Goal: Task Accomplishment & Management: Complete application form

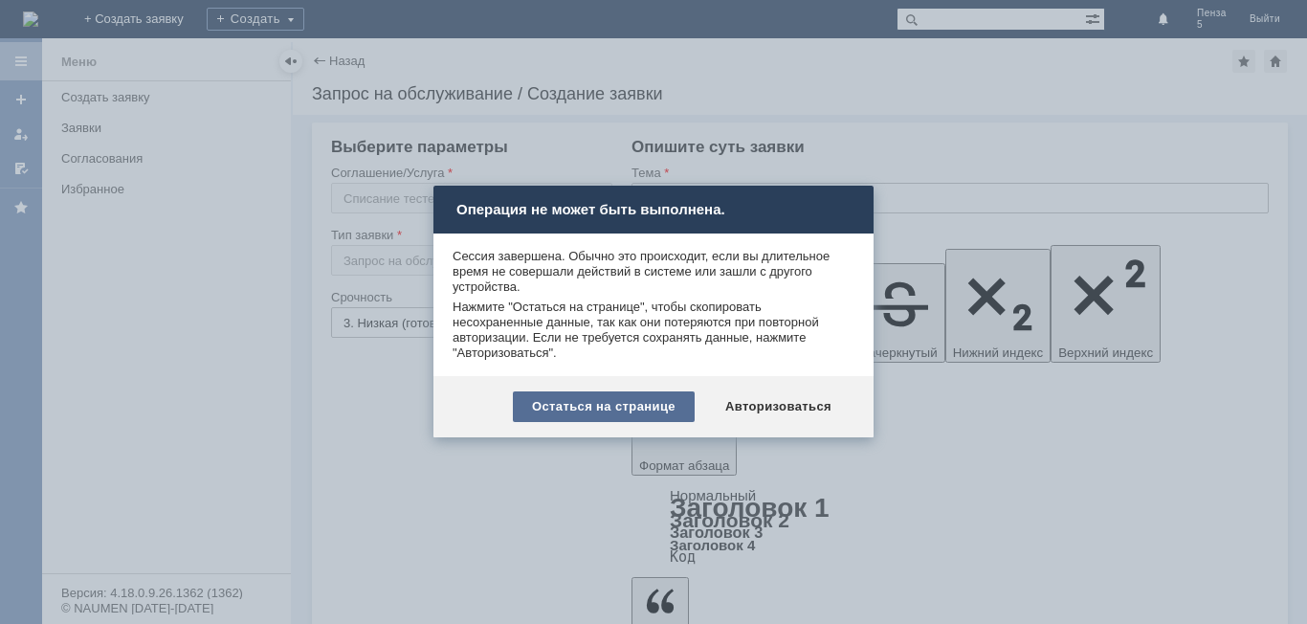
click at [661, 412] on div "Остаться на странице" at bounding box center [604, 406] width 182 height 31
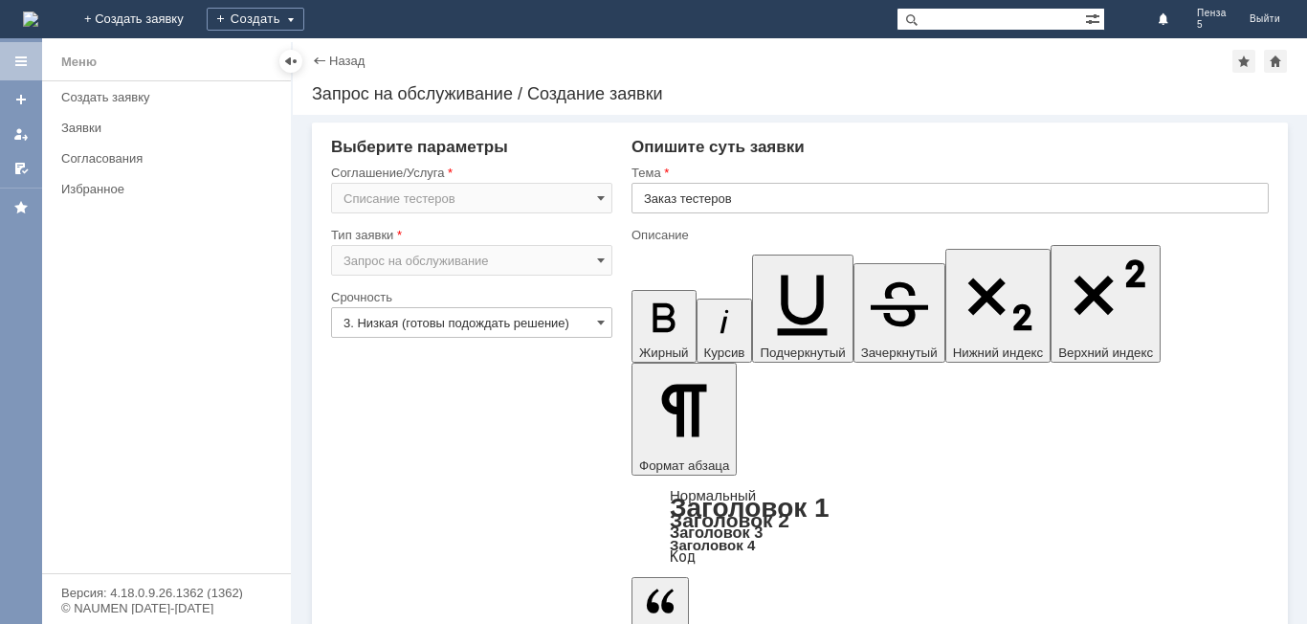
drag, startPoint x: 1003, startPoint y: 4719, endPoint x: 1256, endPoint y: 5025, distance: 397.1
drag, startPoint x: 778, startPoint y: 182, endPoint x: 742, endPoint y: 191, distance: 37.6
click at [708, 188] on div "Тема Заказ тестеров" at bounding box center [950, 196] width 637 height 62
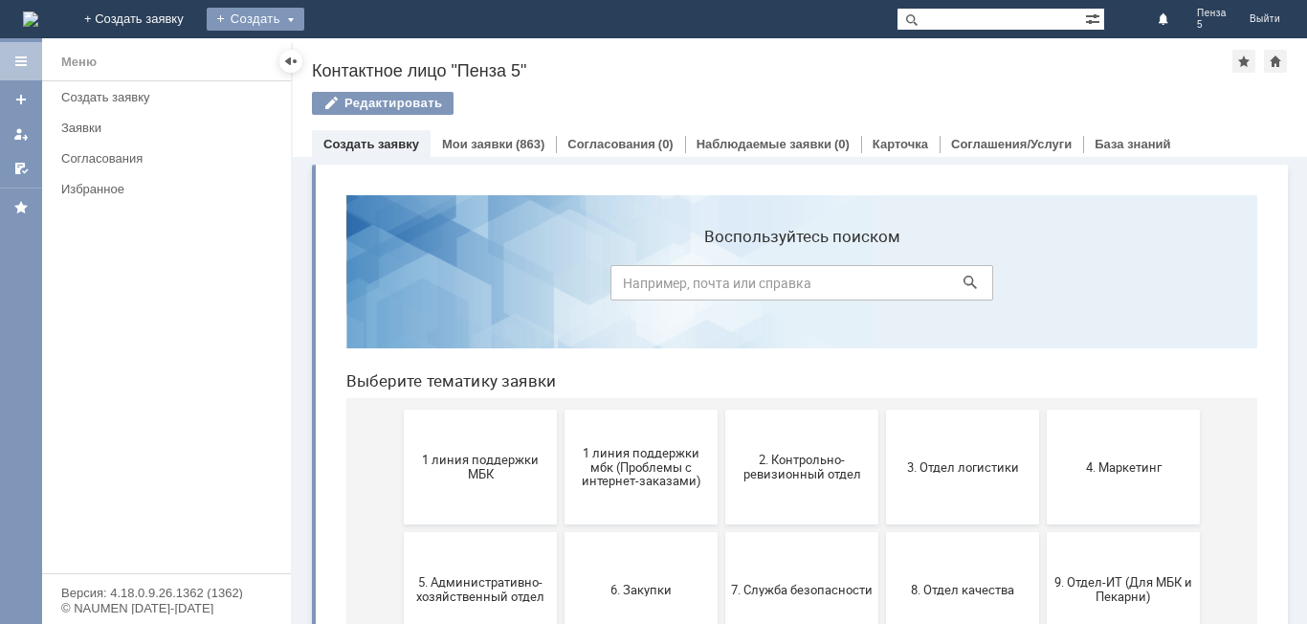
click at [304, 14] on div "Создать" at bounding box center [256, 19] width 98 height 23
click at [356, 56] on link "Заявка" at bounding box center [283, 57] width 145 height 23
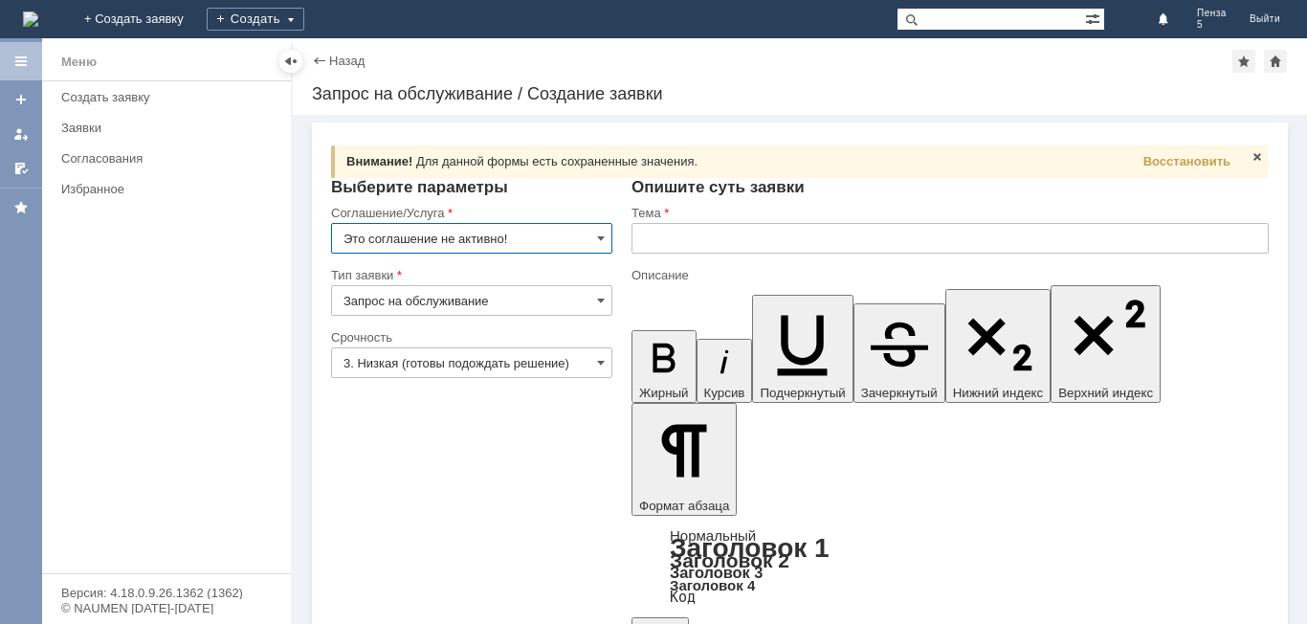
click at [592, 241] on input "Это соглашение не активно!" at bounding box center [471, 238] width 281 height 31
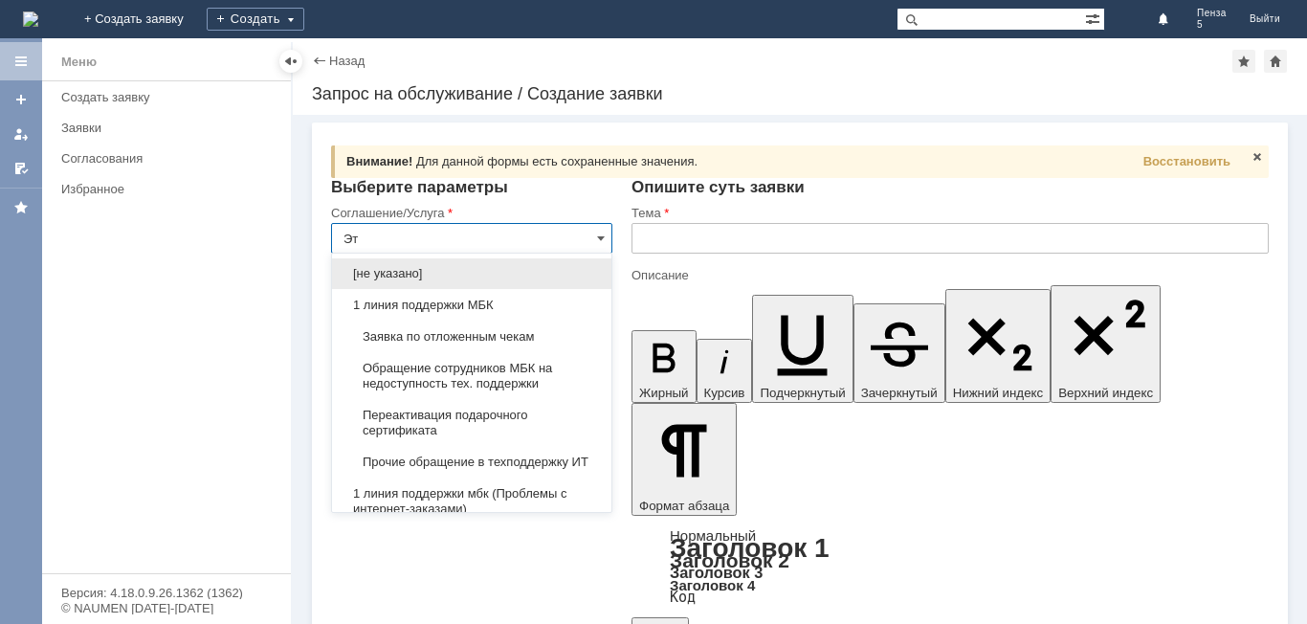
type input "Э"
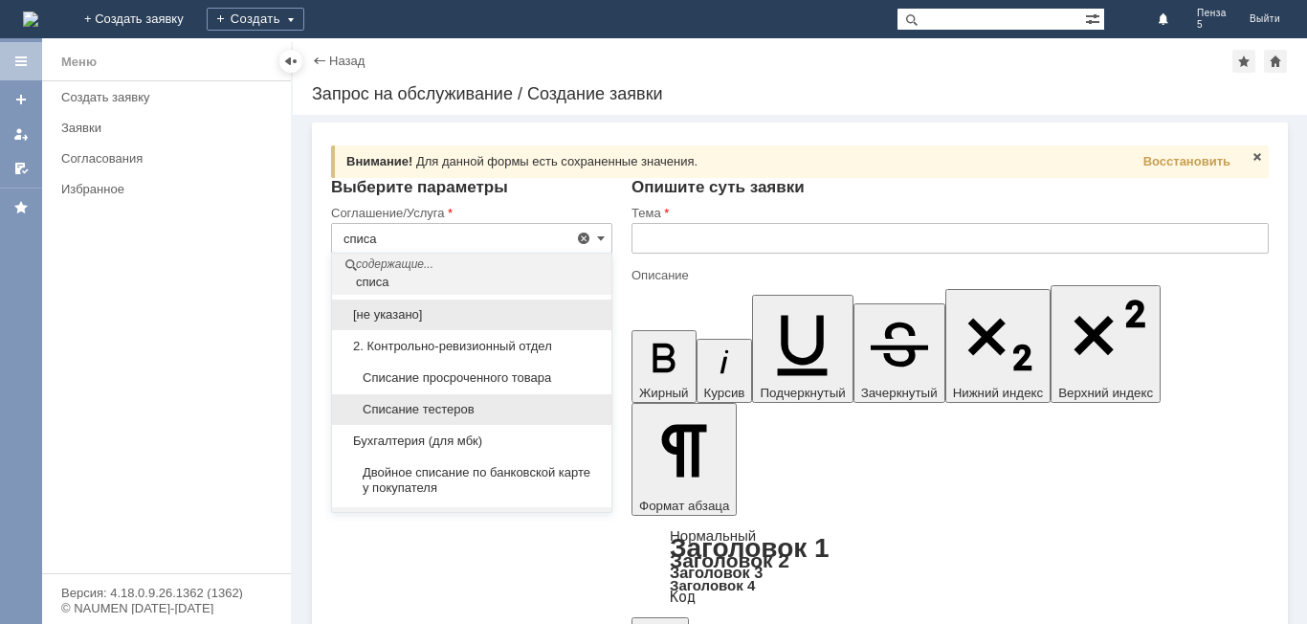
click at [465, 400] on div "Списание тестеров" at bounding box center [471, 409] width 279 height 31
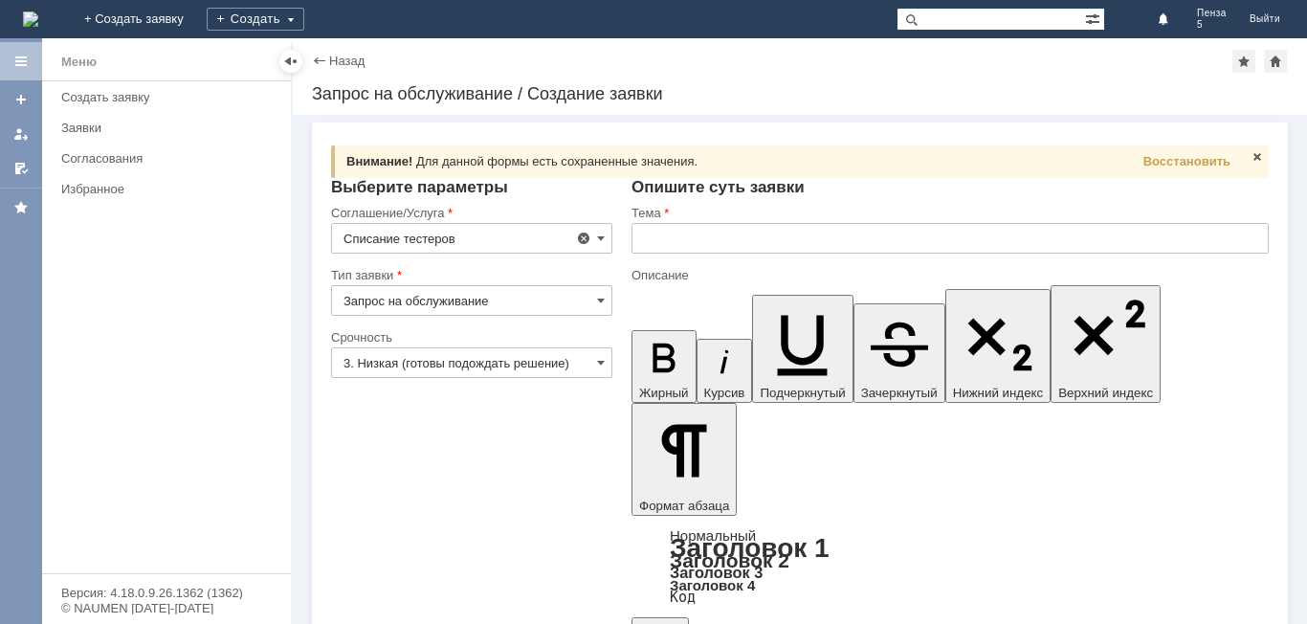
type input "Списание тестеров"
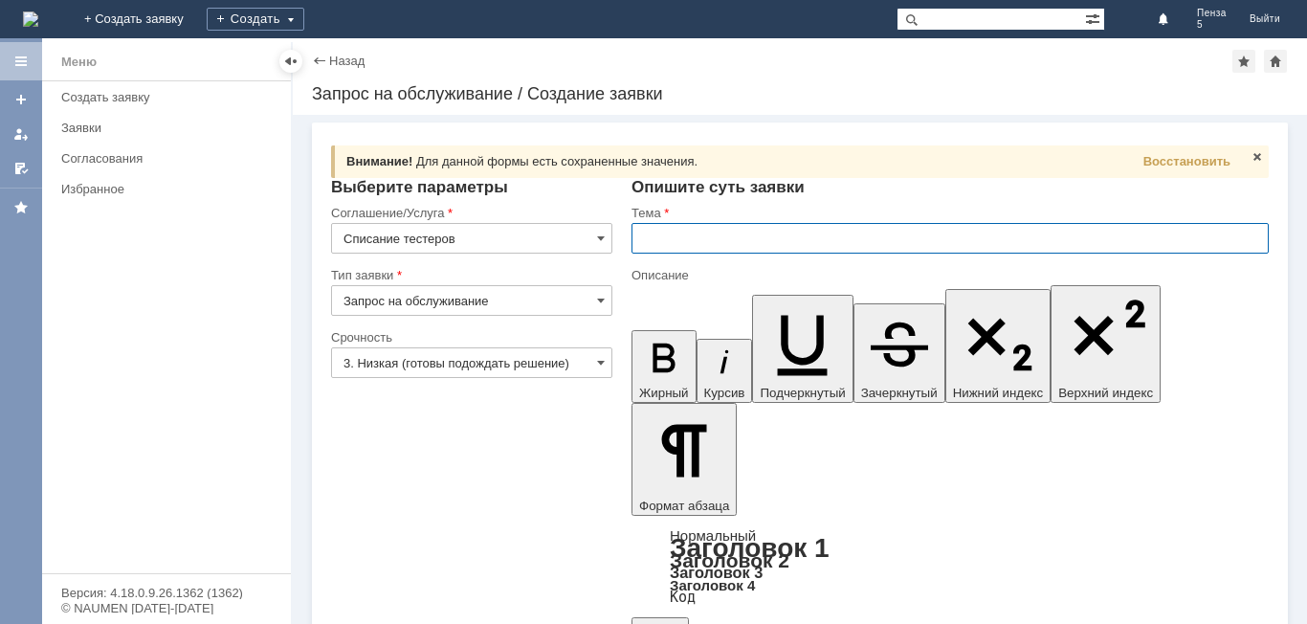
click at [693, 232] on input "text" at bounding box center [950, 238] width 637 height 31
click at [758, 238] on input "text" at bounding box center [950, 238] width 637 height 31
type input "Заказ тестеров"
click at [1190, 157] on span "Восстановить" at bounding box center [1187, 161] width 87 height 14
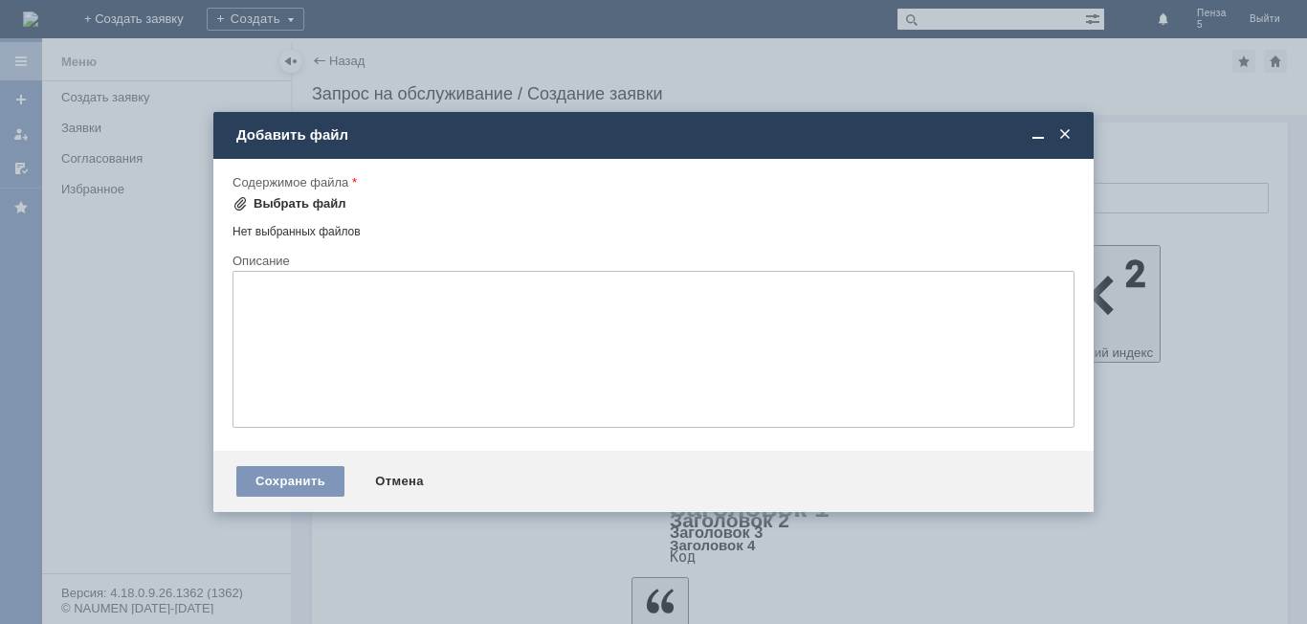
click at [317, 197] on div "Выбрать файл" at bounding box center [300, 203] width 93 height 15
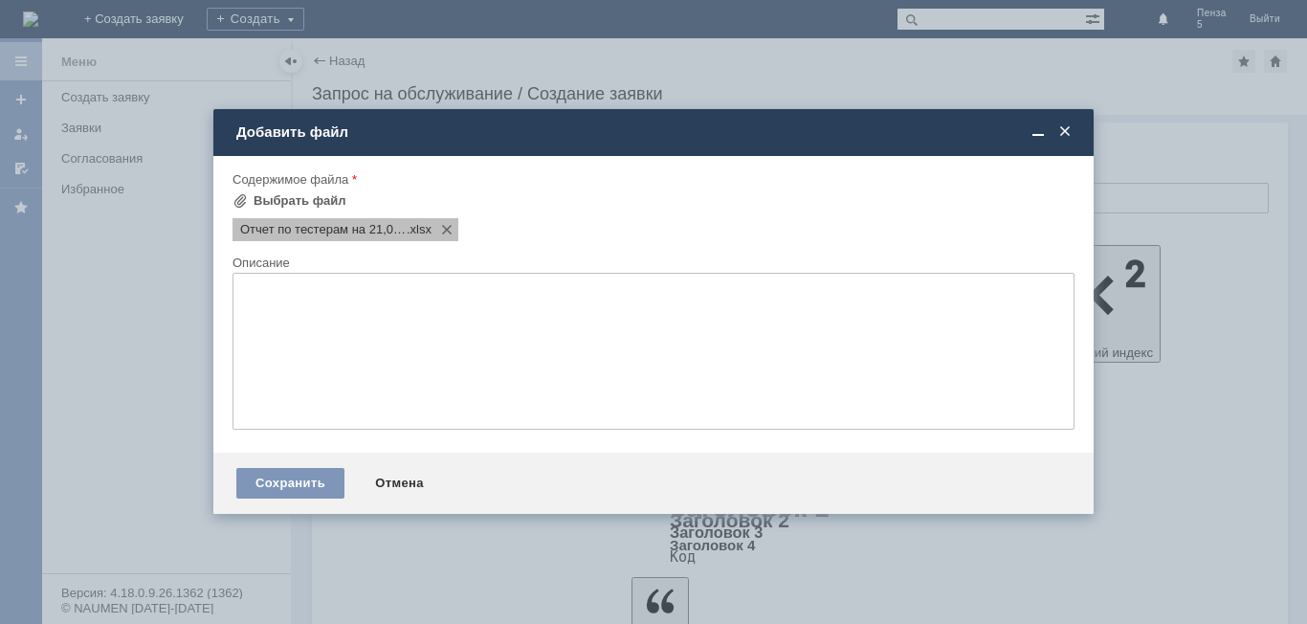
click at [378, 221] on div "Отчет по тестерам на 21,08,25 .xlsx" at bounding box center [346, 229] width 226 height 23
click at [378, 222] on span "Отчет по тестерам на 21,08,25" at bounding box center [323, 229] width 167 height 15
click at [302, 490] on div "Сохранить" at bounding box center [290, 483] width 108 height 31
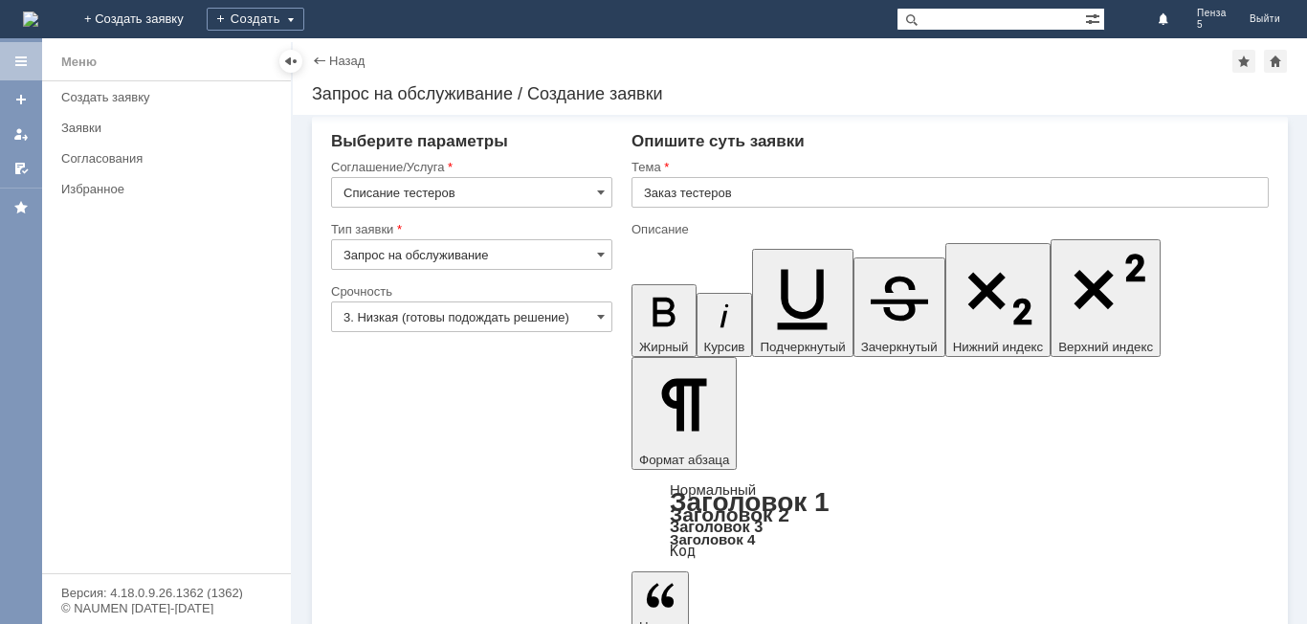
scroll to position [7, 0]
